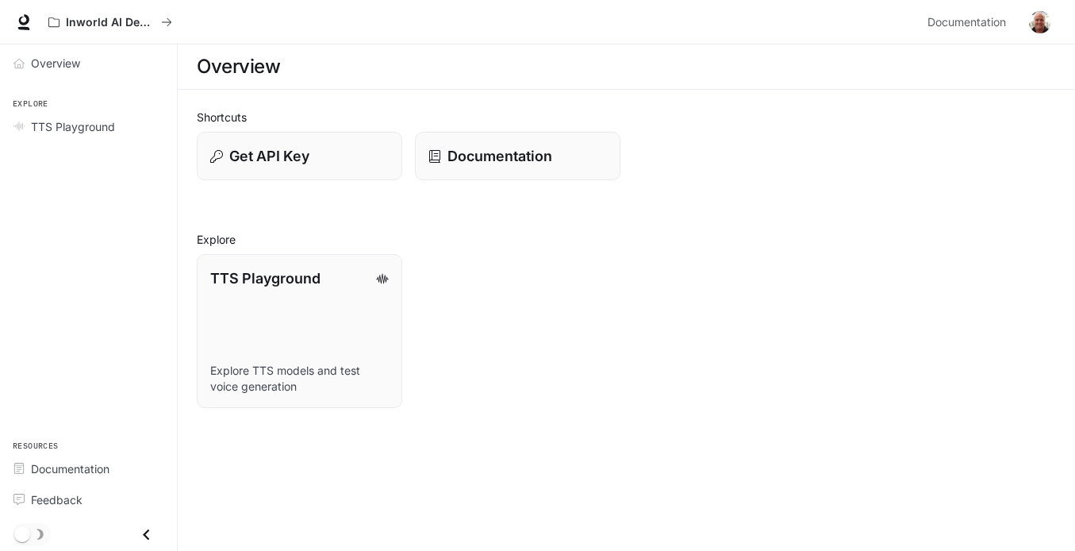
click at [1049, 22] on img "button" at bounding box center [1040, 22] width 22 height 22
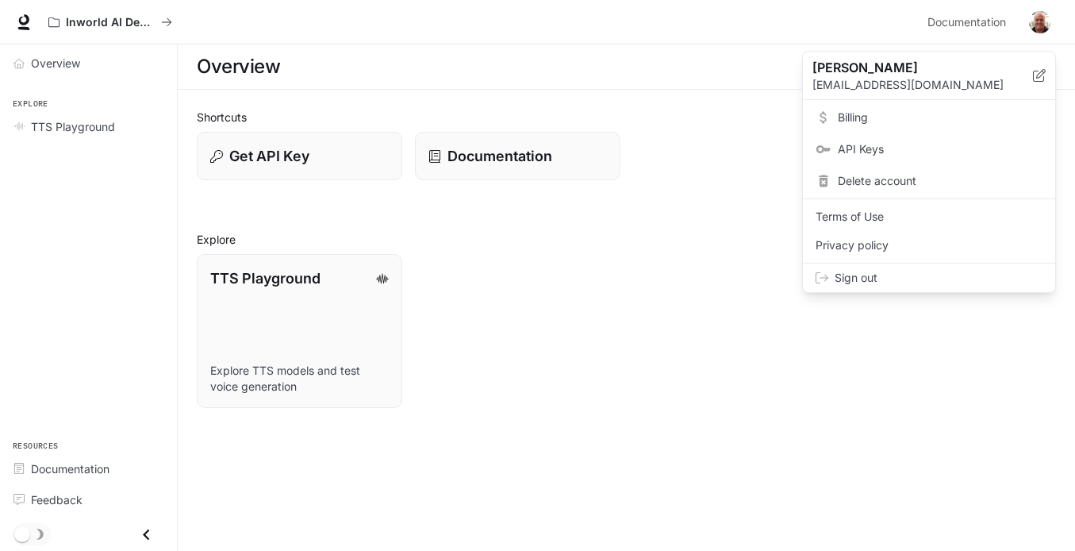
click at [865, 277] on span "Sign out" at bounding box center [939, 278] width 208 height 16
